Goal: Download file/media

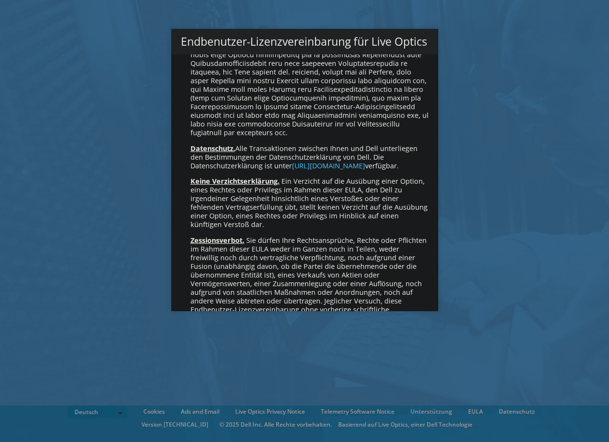
scroll to position [4728, 0]
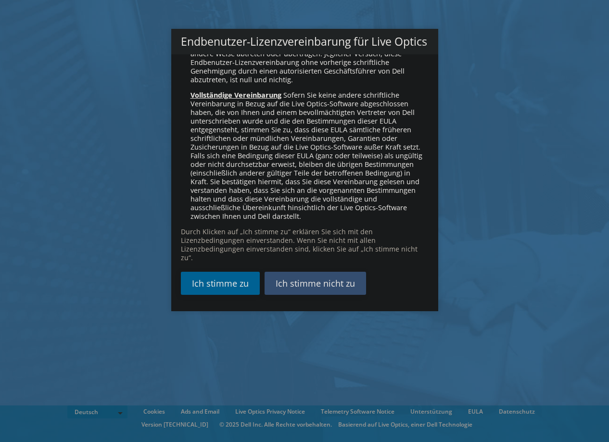
click at [227, 280] on link "Ich stimme zu" at bounding box center [220, 283] width 79 height 23
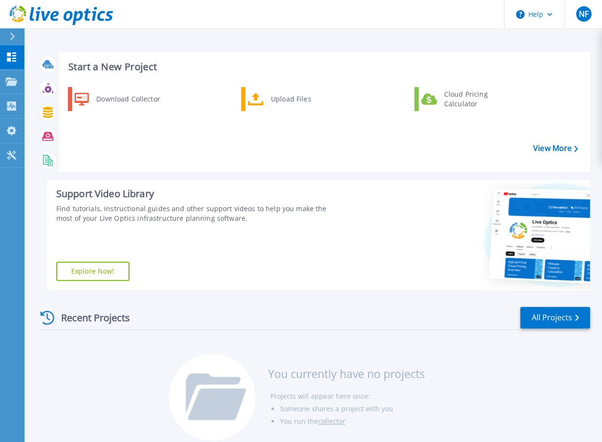
click at [242, 142] on div "Download Collector Upload Files Cloud Pricing Calculator" at bounding box center [323, 126] width 524 height 83
click at [13, 114] on link "Collectors Collectors" at bounding box center [12, 106] width 24 height 25
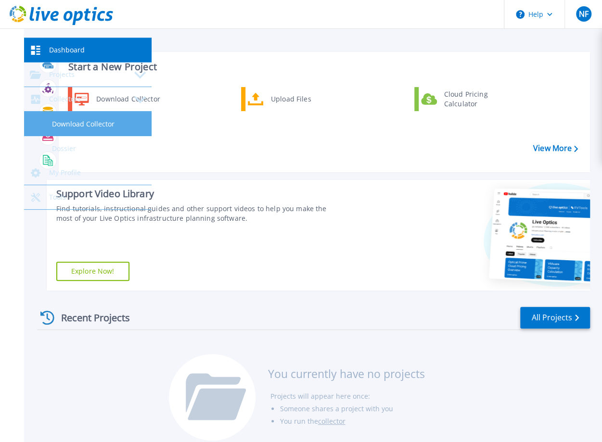
click at [51, 131] on link "Download Collector" at bounding box center [87, 124] width 127 height 25
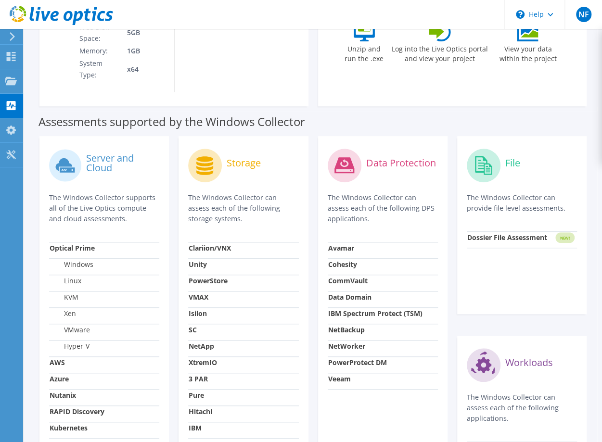
scroll to position [289, 0]
